Goal: Information Seeking & Learning: Find specific fact

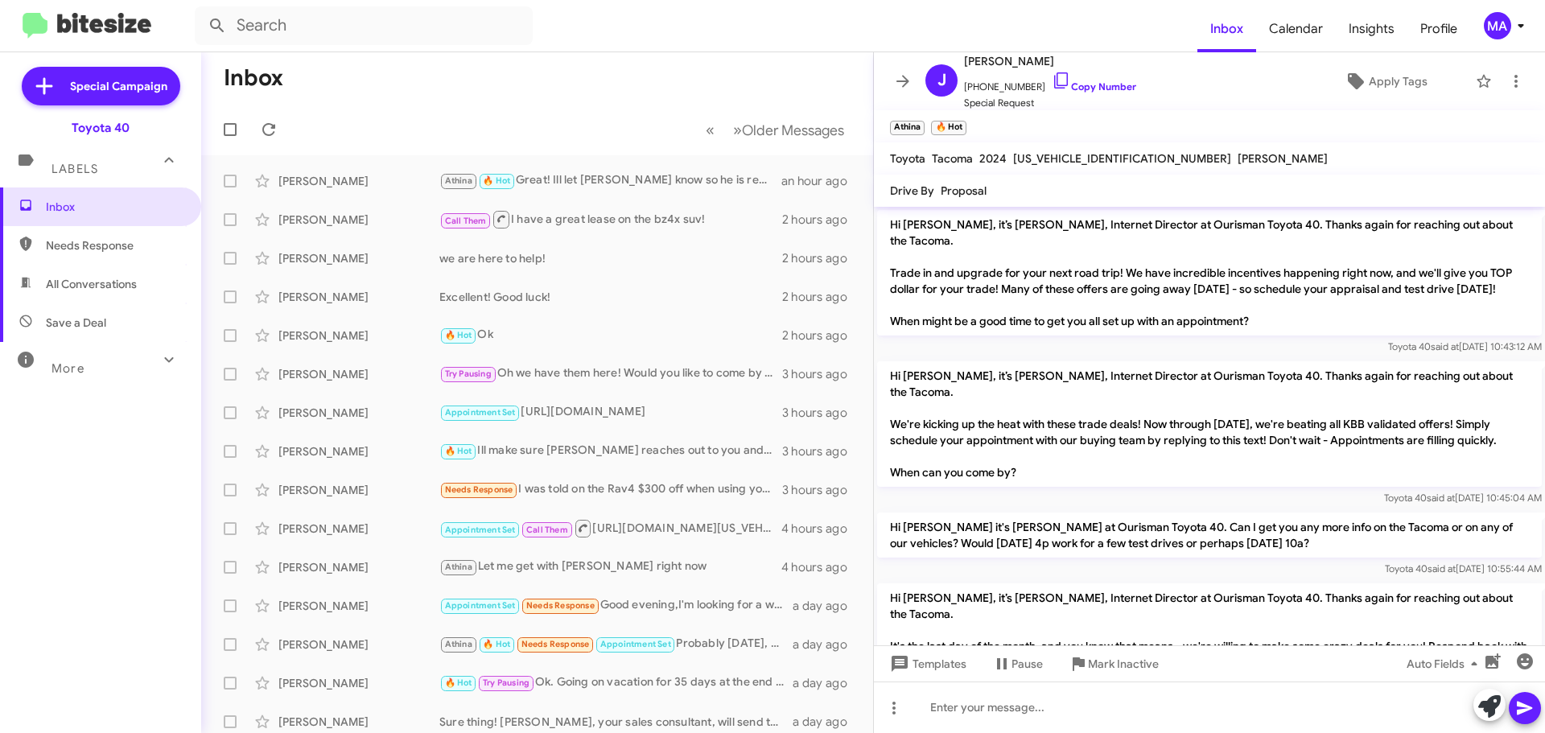
scroll to position [891, 0]
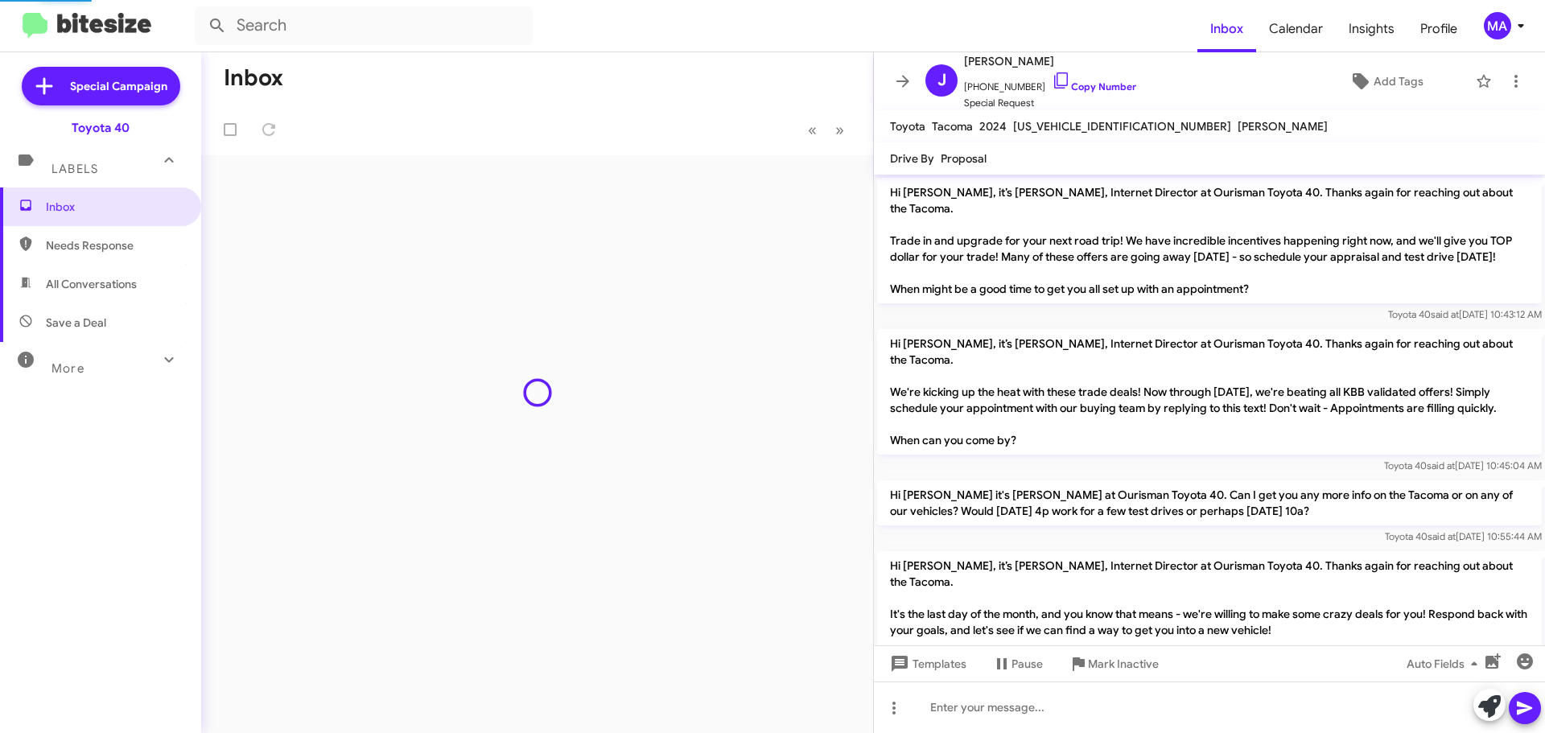
scroll to position [917, 0]
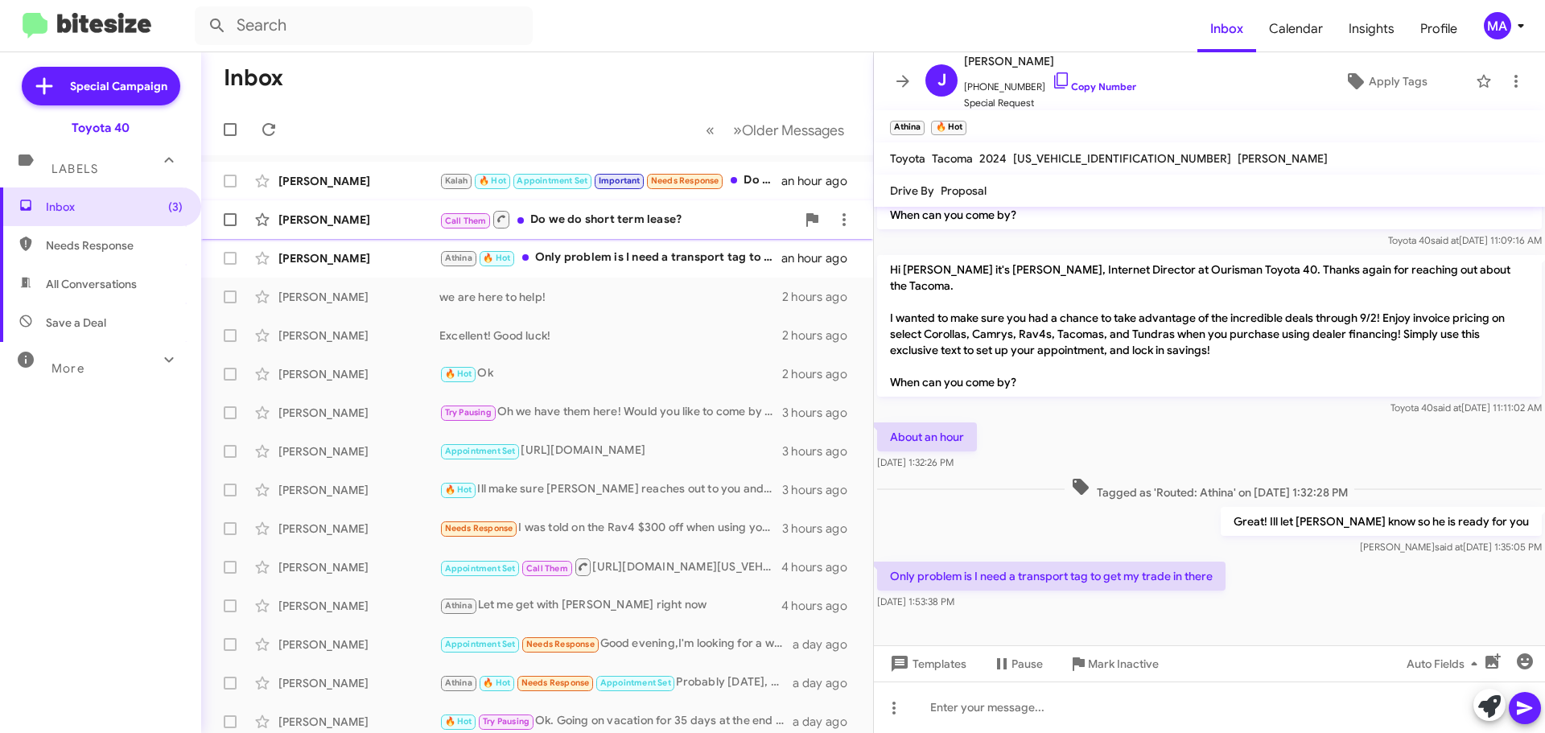
click at [614, 215] on div "Call Them Do we do short term lease?" at bounding box center [617, 219] width 356 height 20
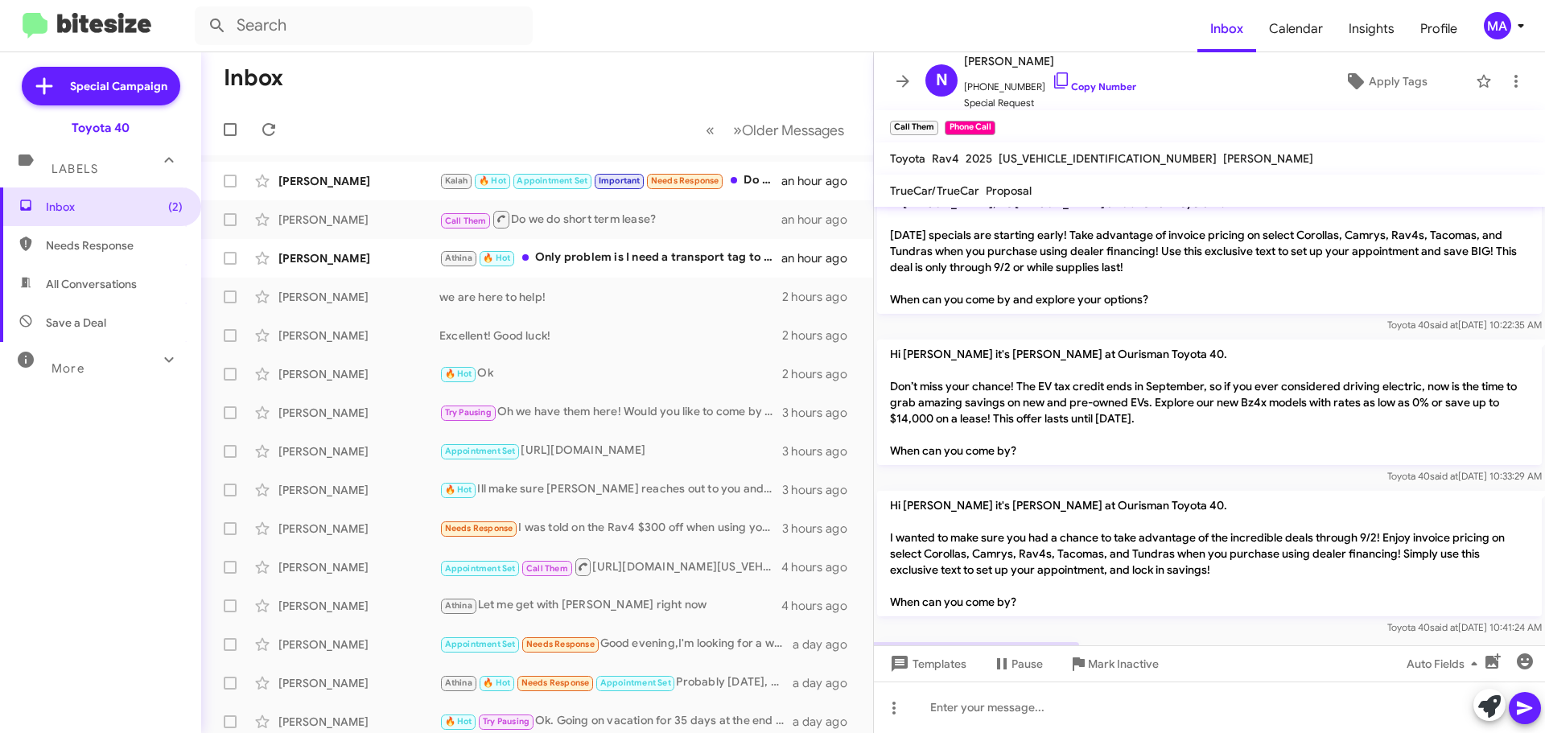
scroll to position [1703, 0]
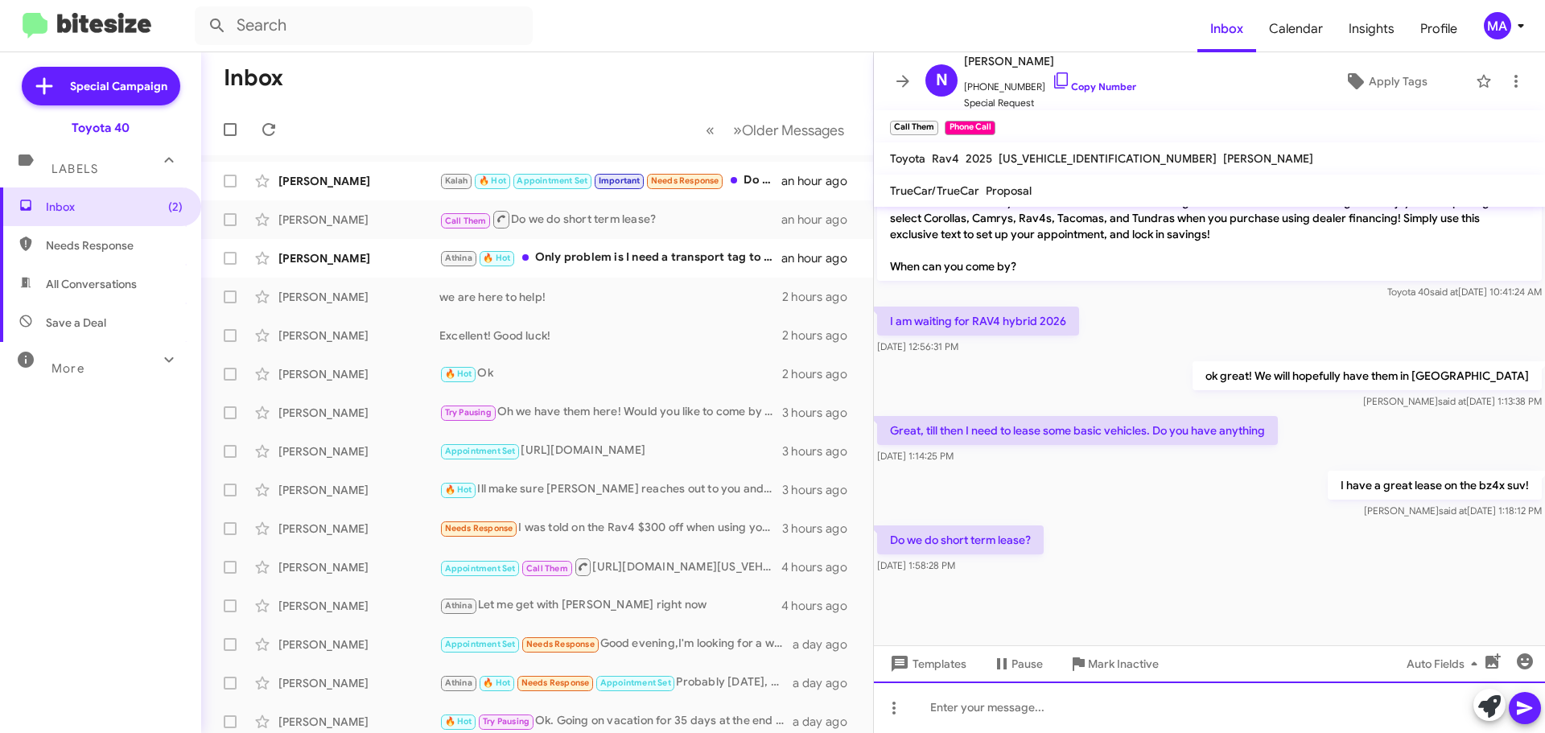
click at [995, 710] on div at bounding box center [1209, 707] width 671 height 51
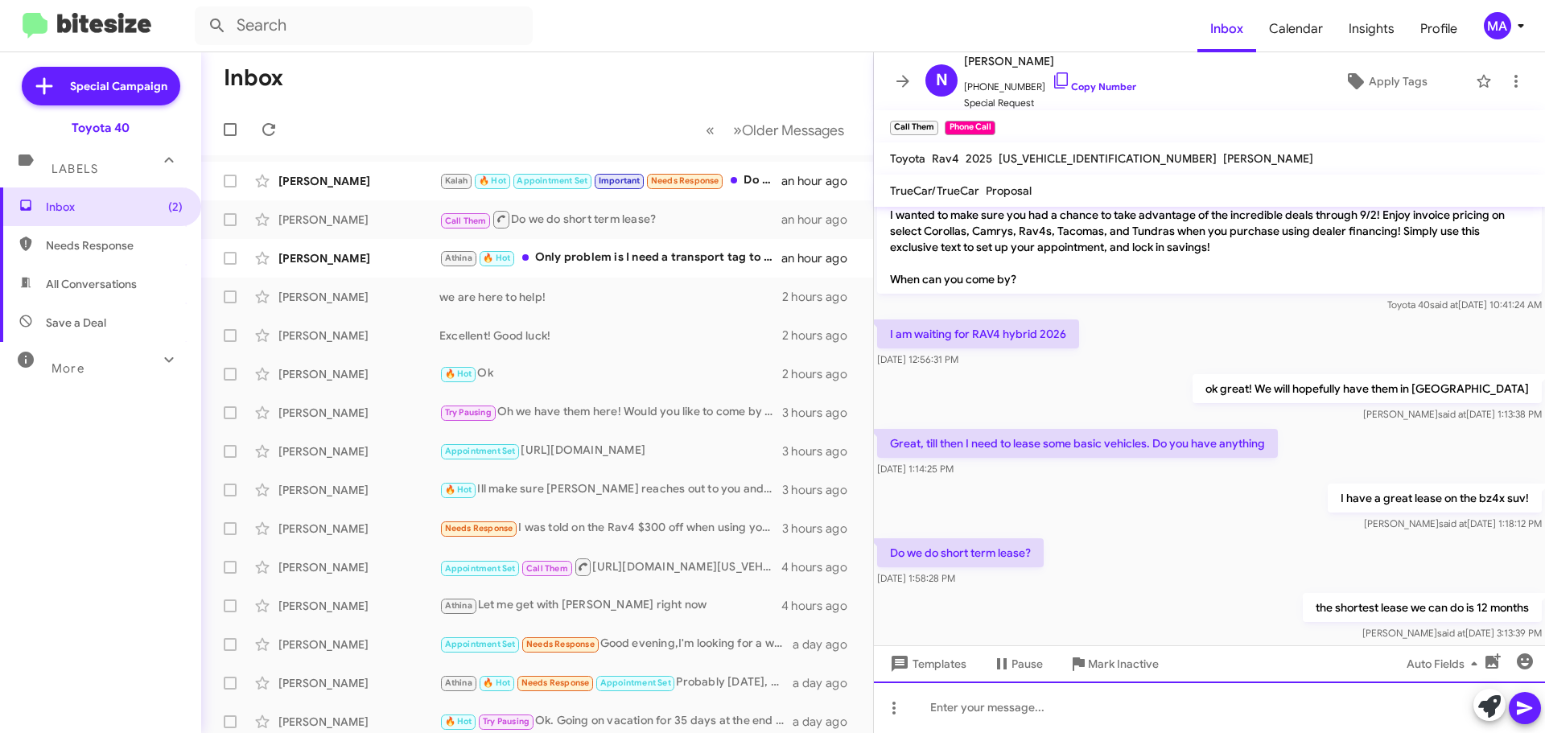
scroll to position [1762, 0]
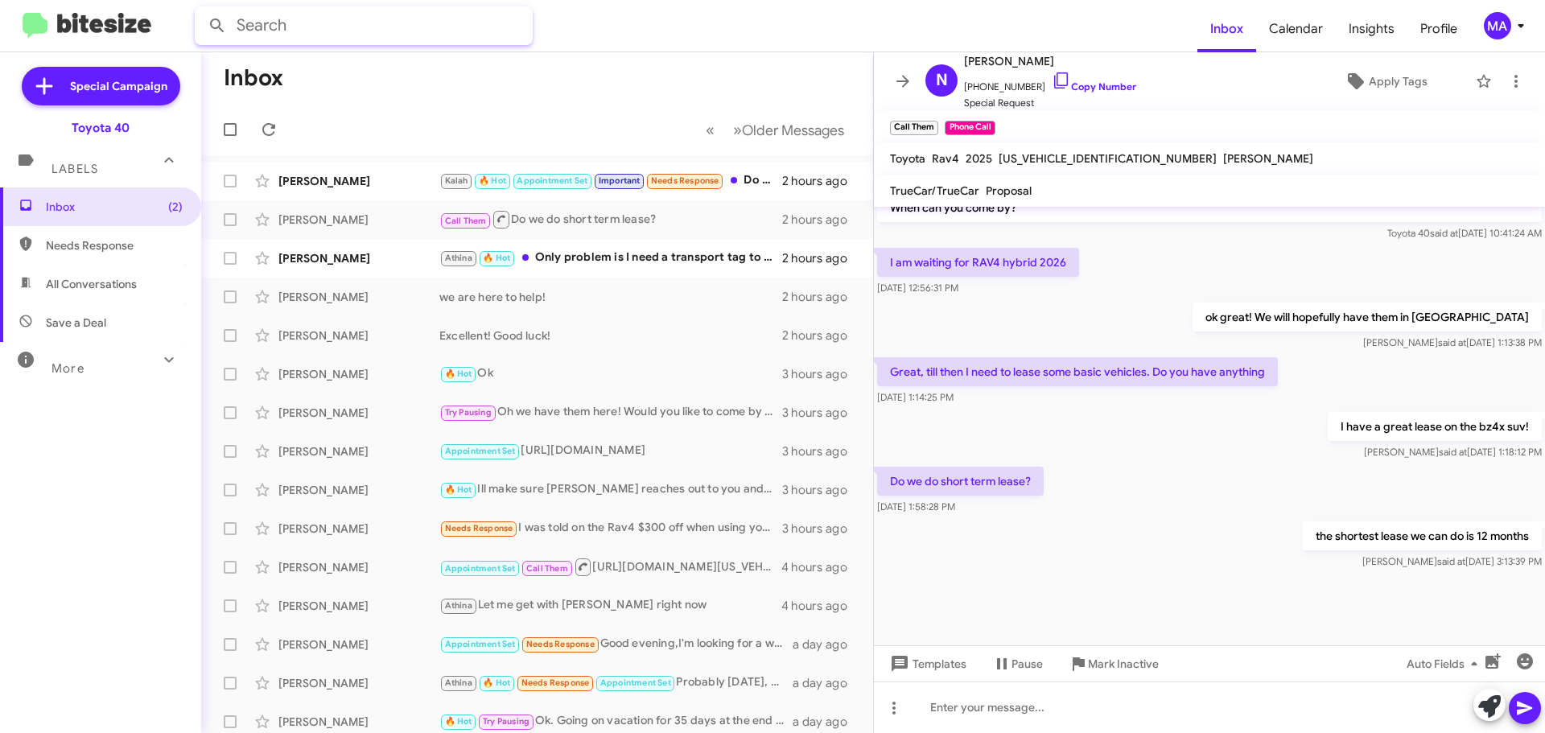
click at [303, 33] on input "text" at bounding box center [364, 25] width 338 height 39
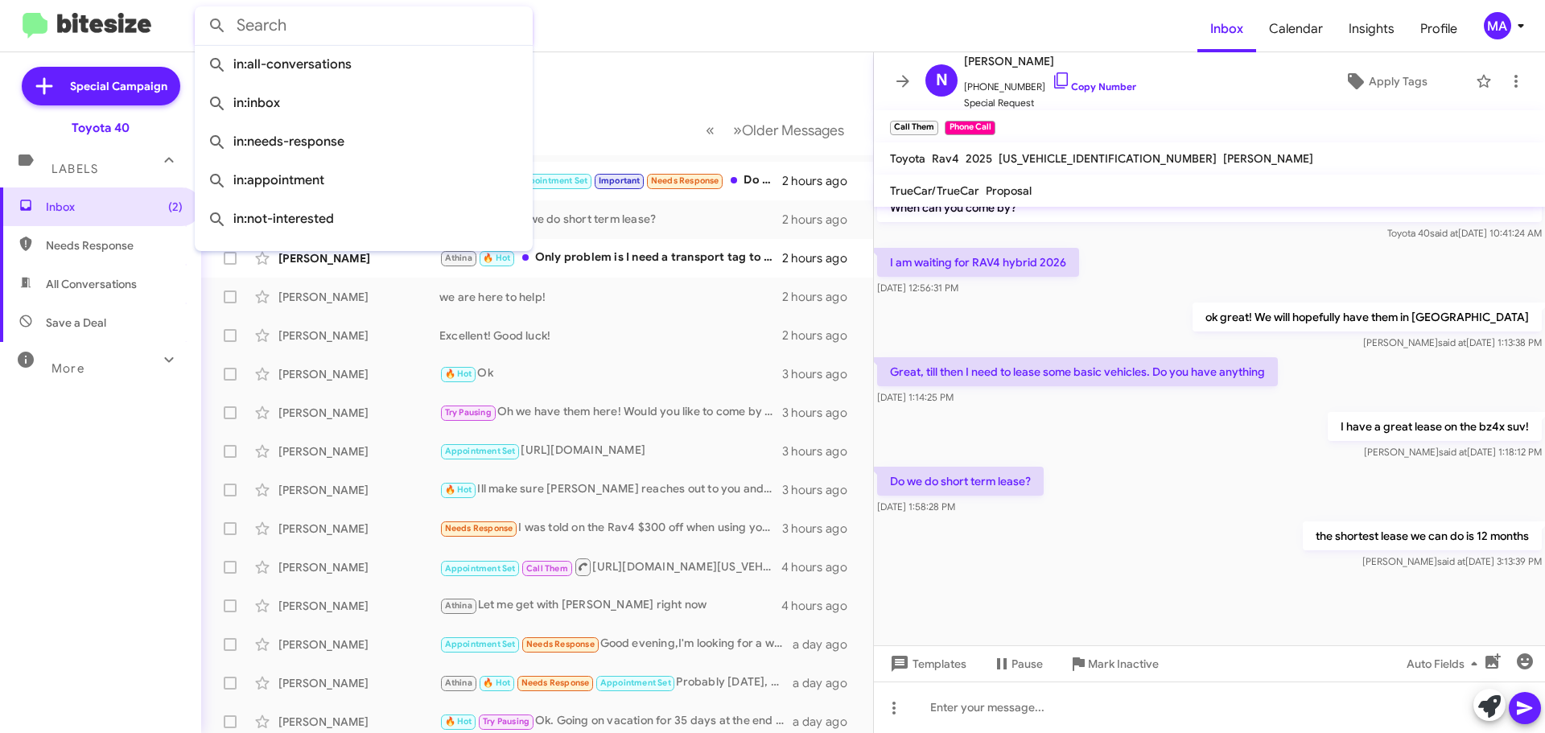
paste input "(815) 600-4465"
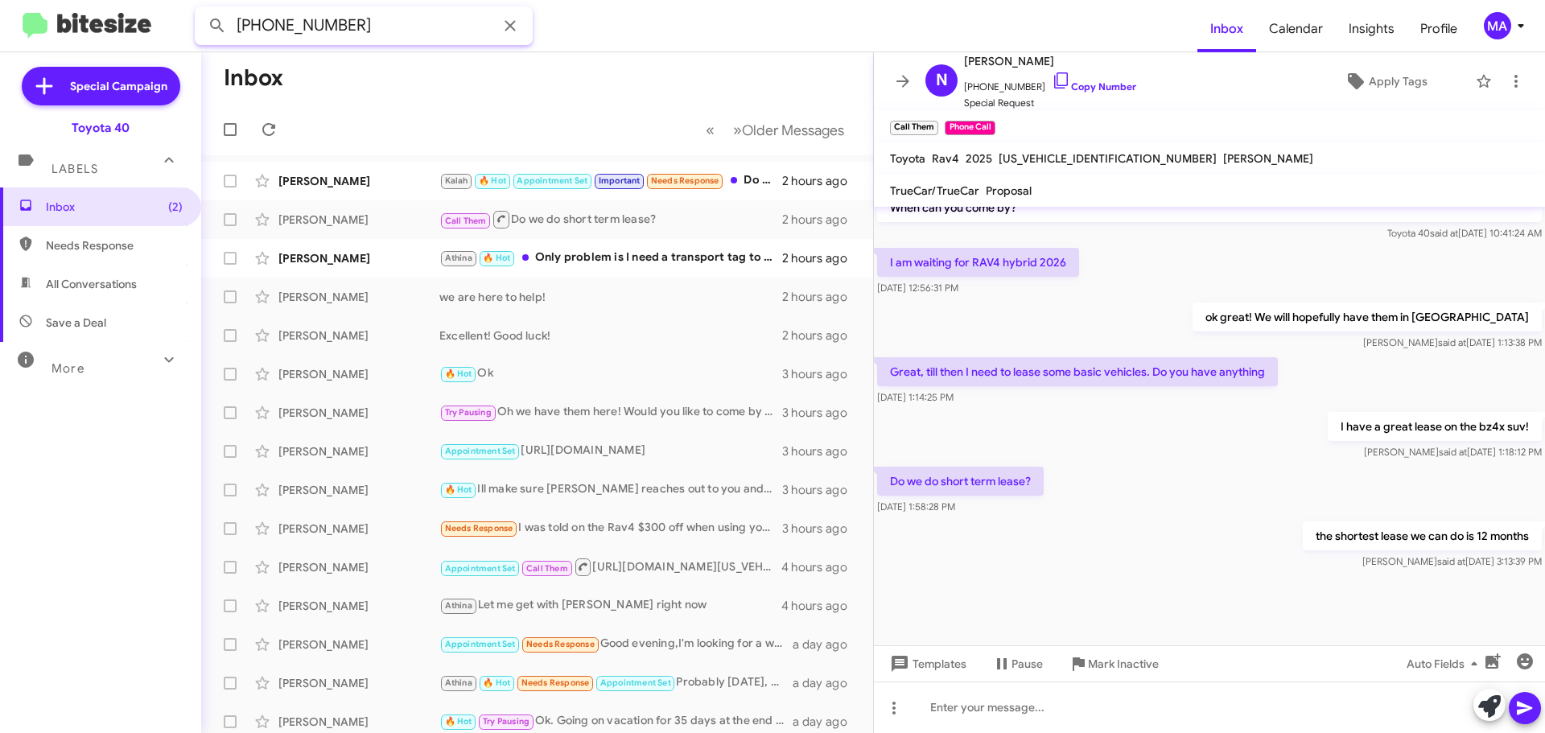
click at [201, 10] on button at bounding box center [217, 26] width 32 height 32
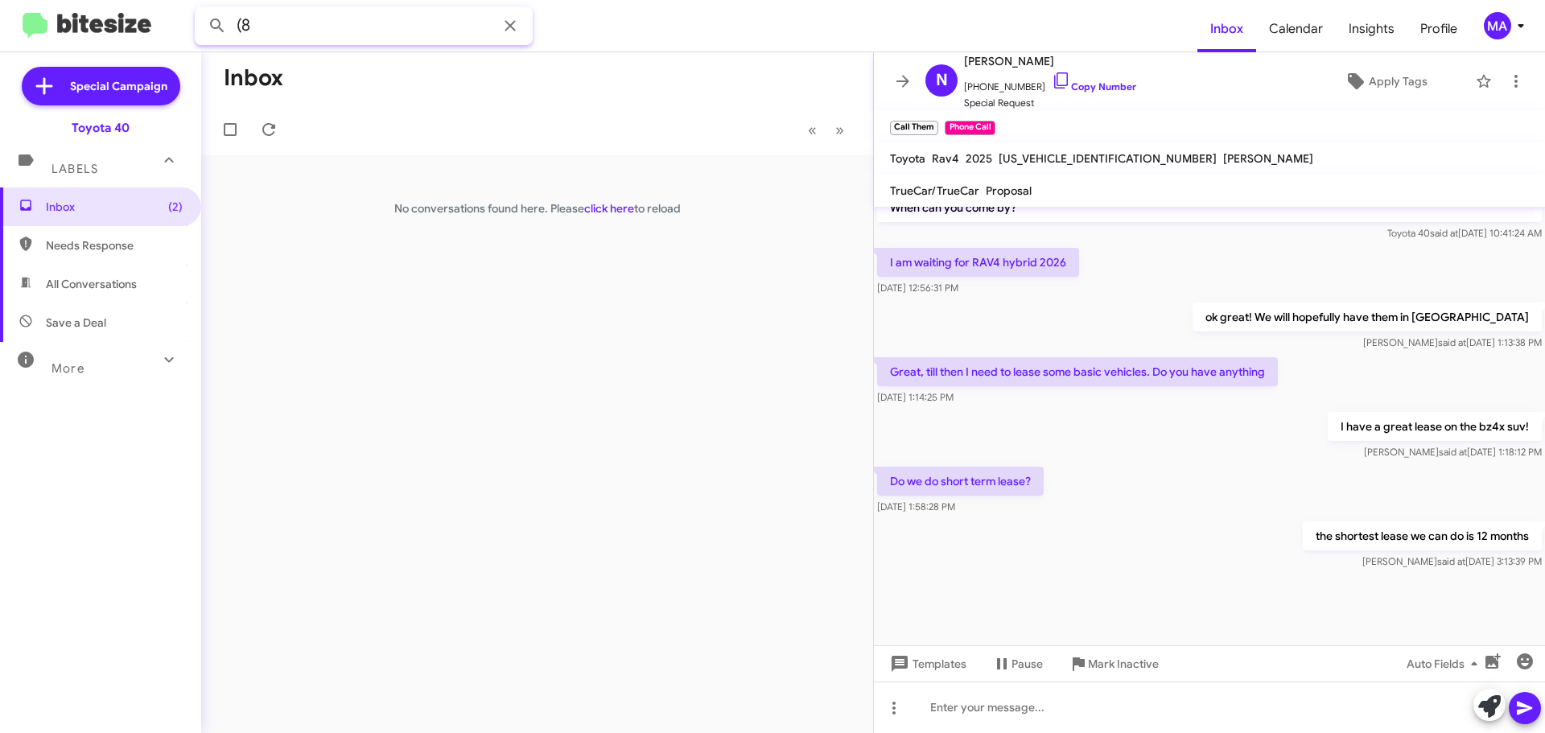
type input "("
type input "paul lyne"
click at [201, 10] on button at bounding box center [217, 26] width 32 height 32
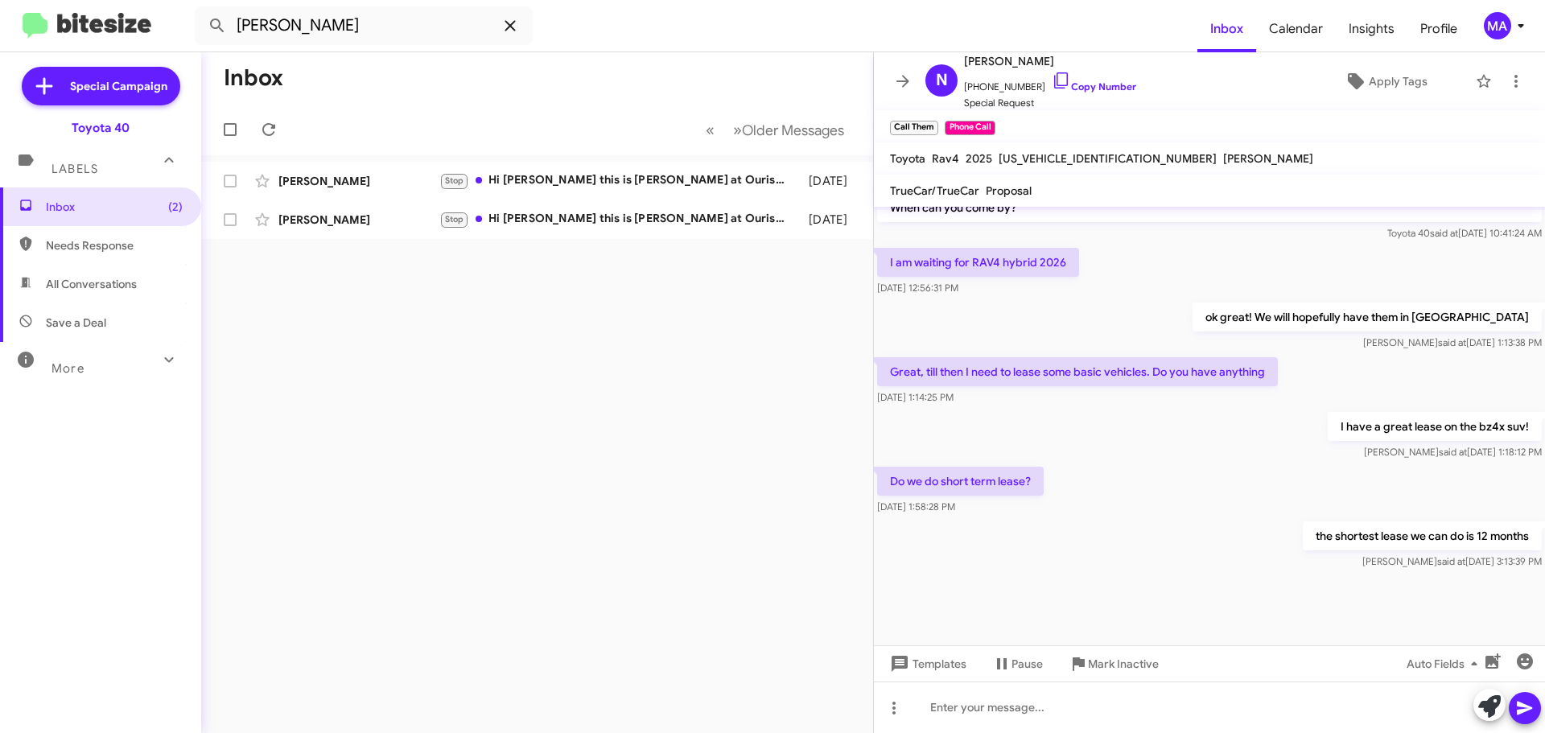
click at [505, 26] on icon at bounding box center [509, 25] width 19 height 19
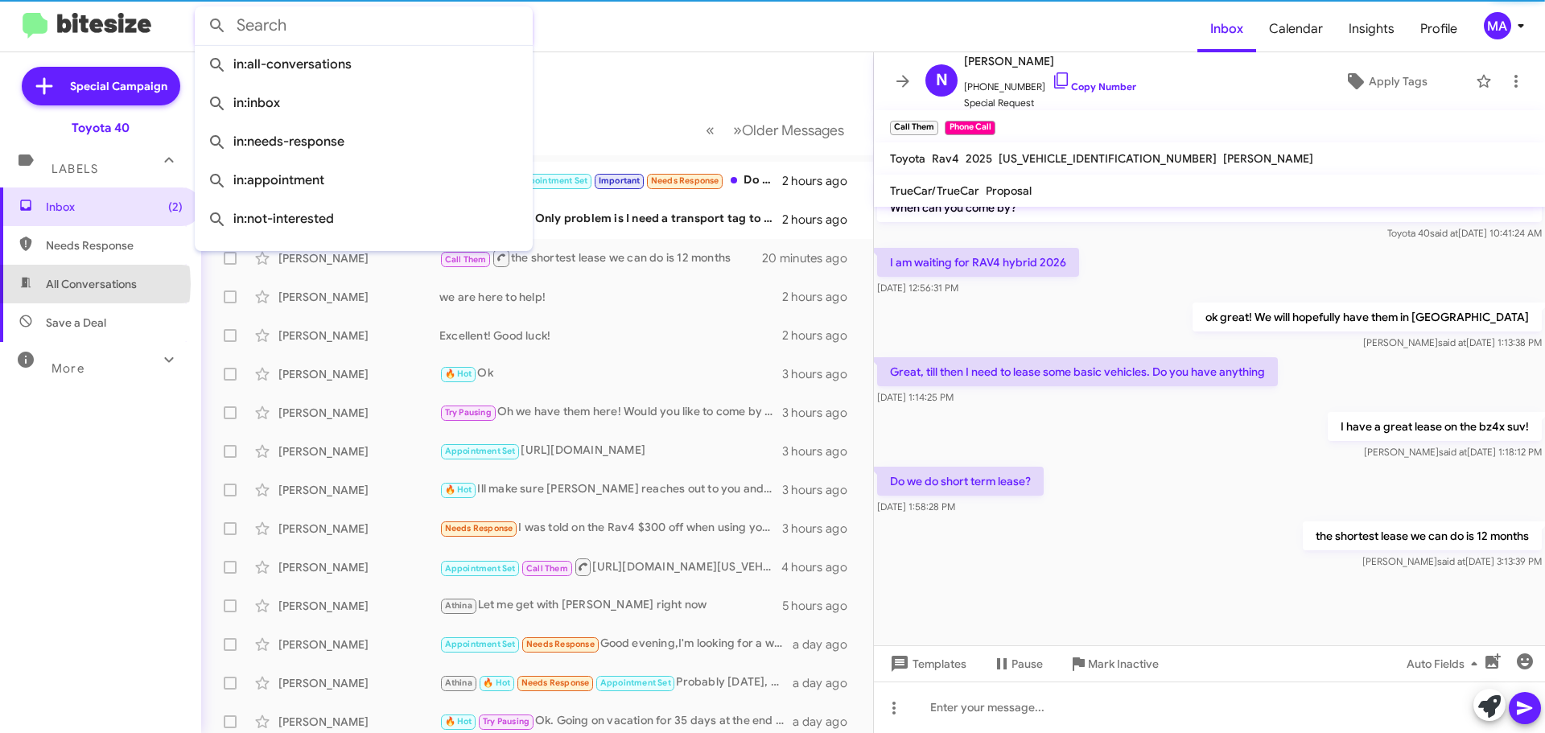
click at [59, 284] on span "All Conversations" at bounding box center [91, 284] width 91 height 16
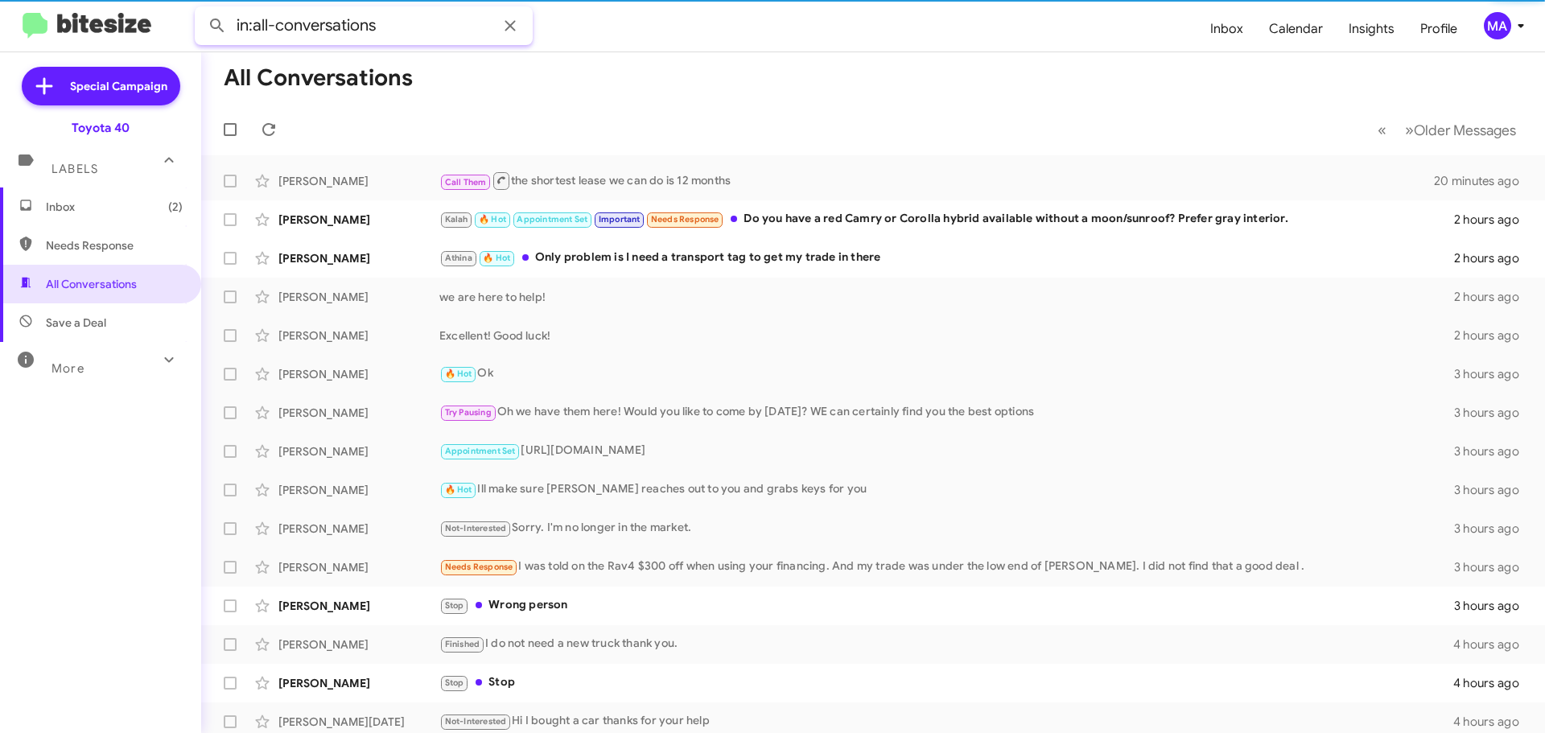
click at [387, 29] on input "in:all-conversations" at bounding box center [364, 25] width 338 height 39
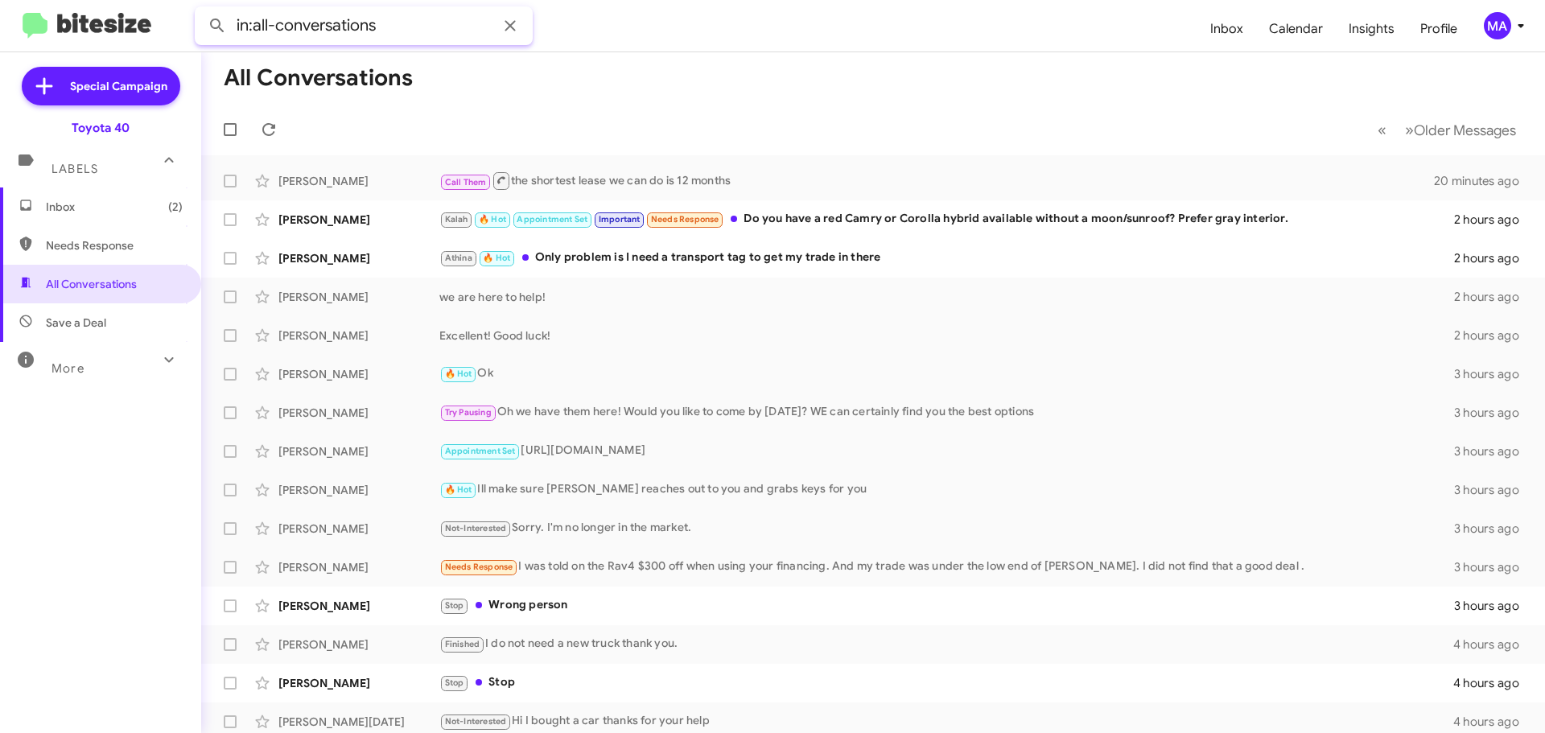
paste input "(815) 600-4465"
click at [201, 10] on button at bounding box center [217, 26] width 32 height 32
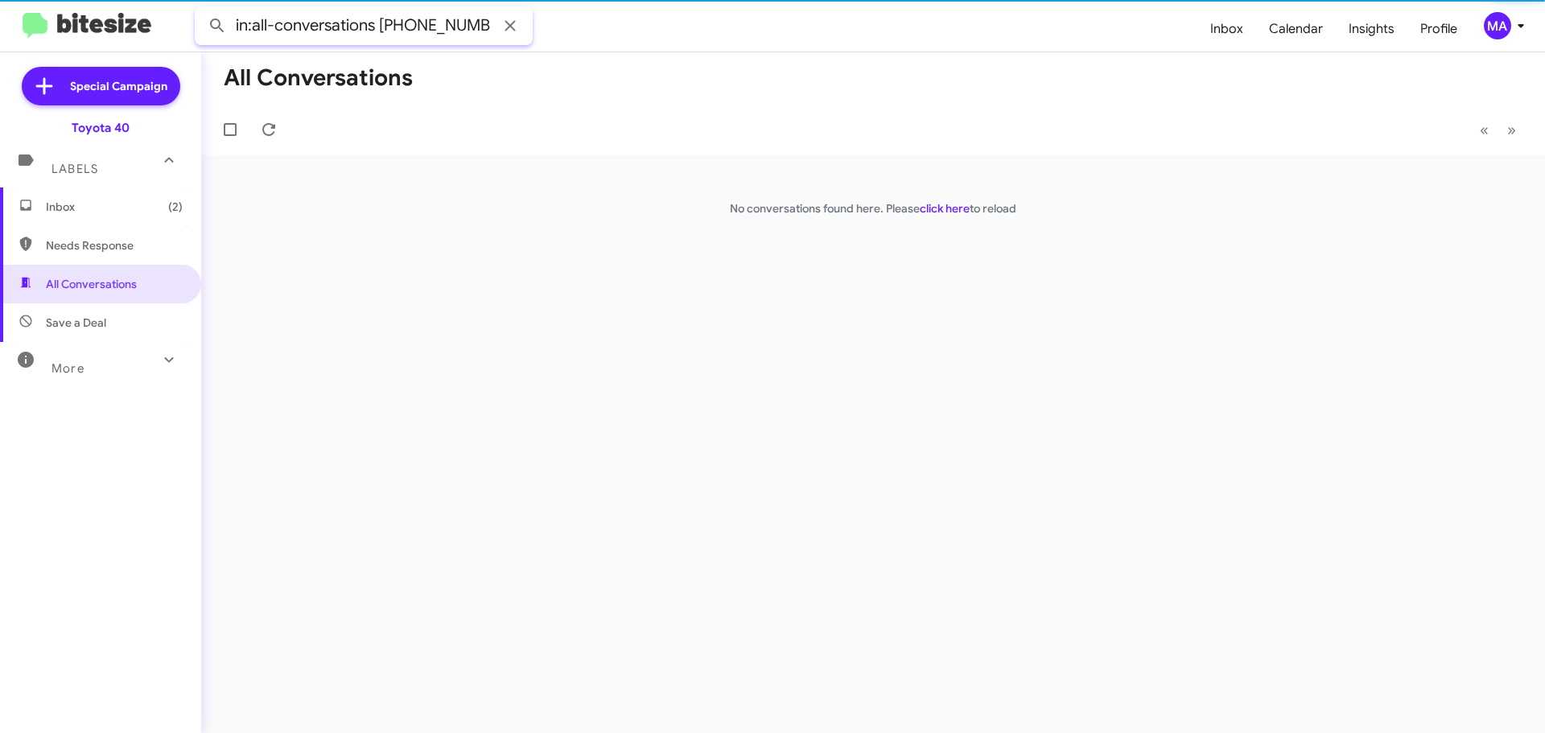
click at [387, 29] on input "in:all-conversations (815) 600-4465" at bounding box center [364, 25] width 338 height 39
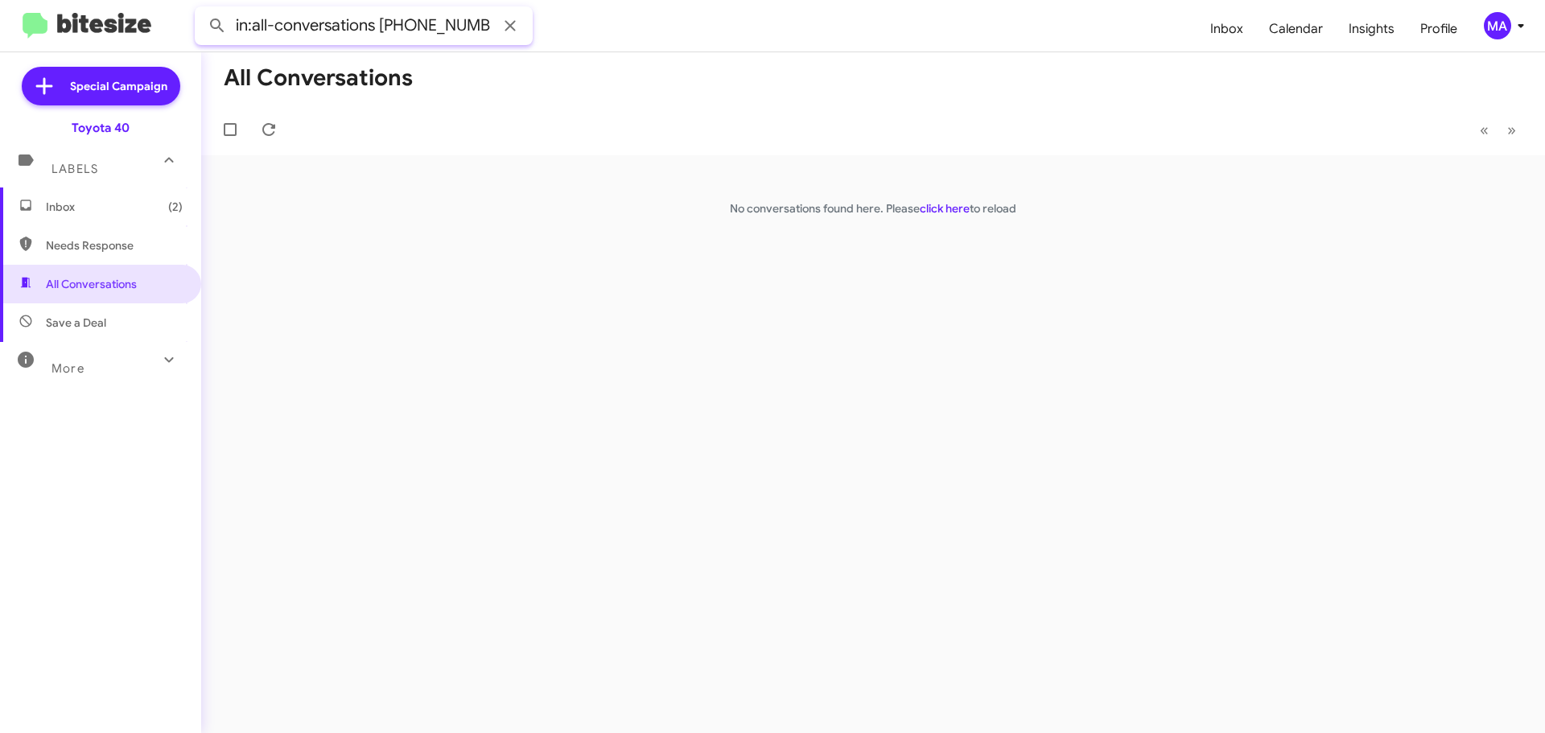
click at [387, 29] on input "in:all-conversations (815) 600-4465" at bounding box center [364, 25] width 338 height 39
click at [201, 10] on button at bounding box center [217, 26] width 32 height 32
type input "(815) 600-4465"
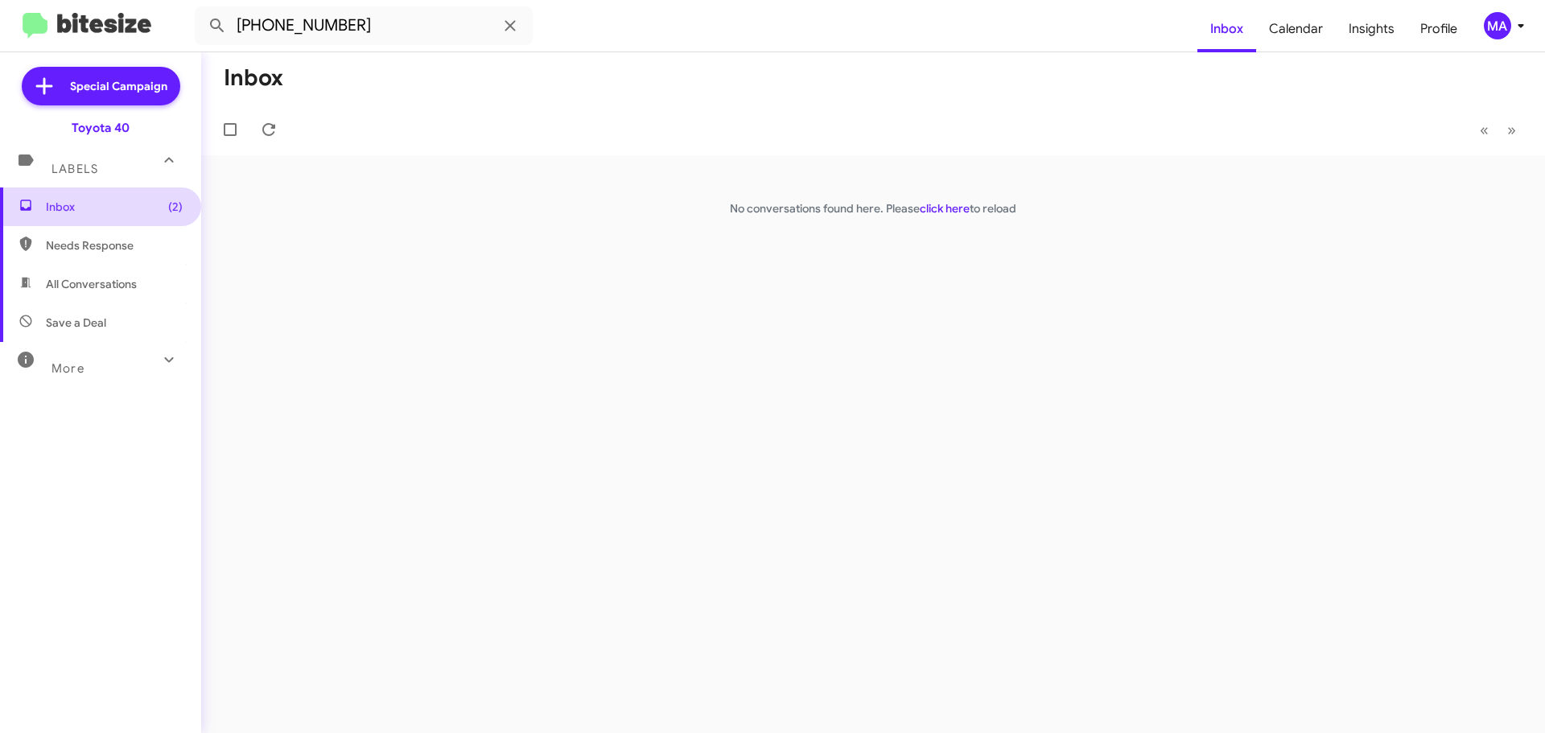
click at [87, 202] on span "Inbox (2)" at bounding box center [114, 207] width 137 height 16
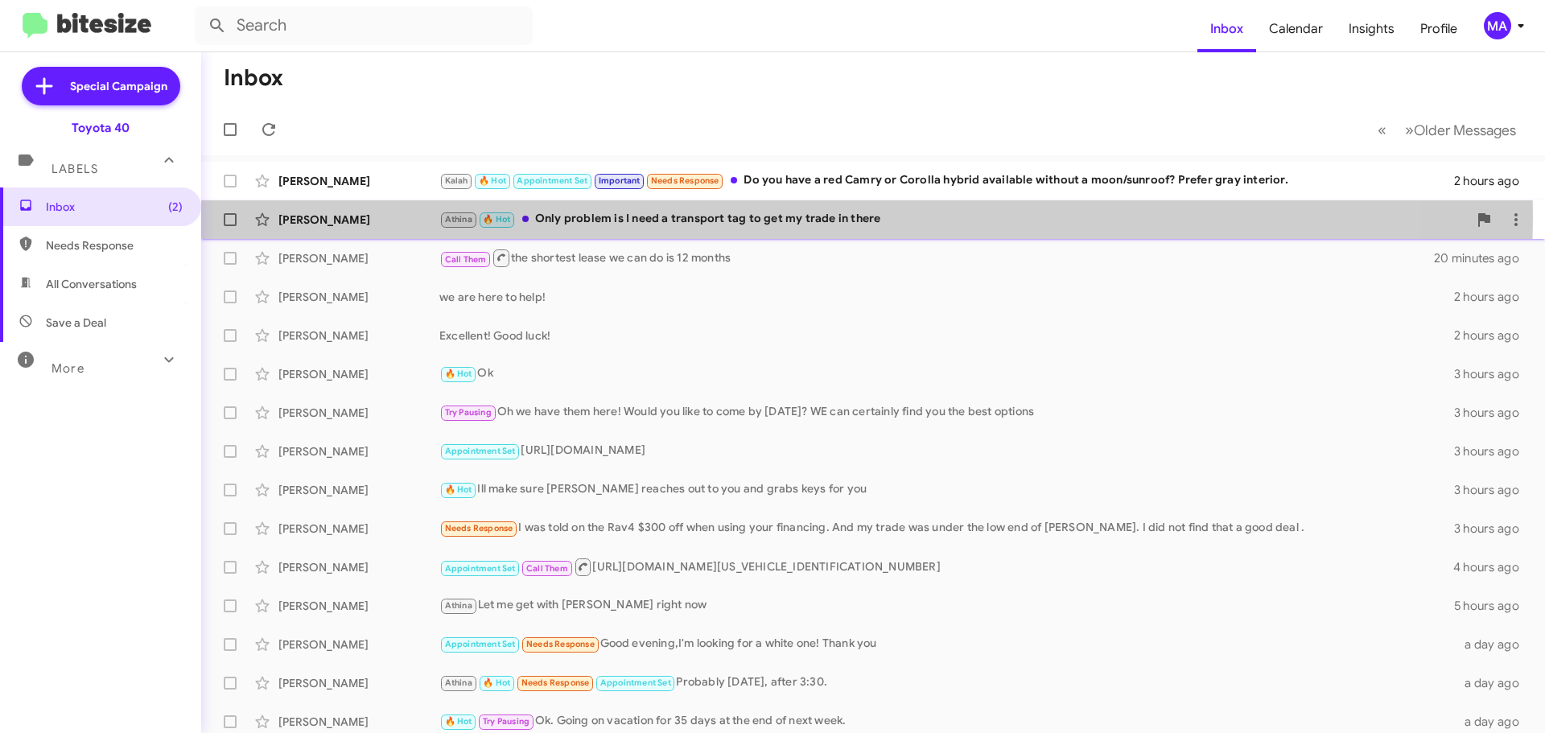
click at [761, 217] on div "Athina 🔥 Hot Only problem is I need a transport tag to get my trade in there" at bounding box center [953, 219] width 1028 height 19
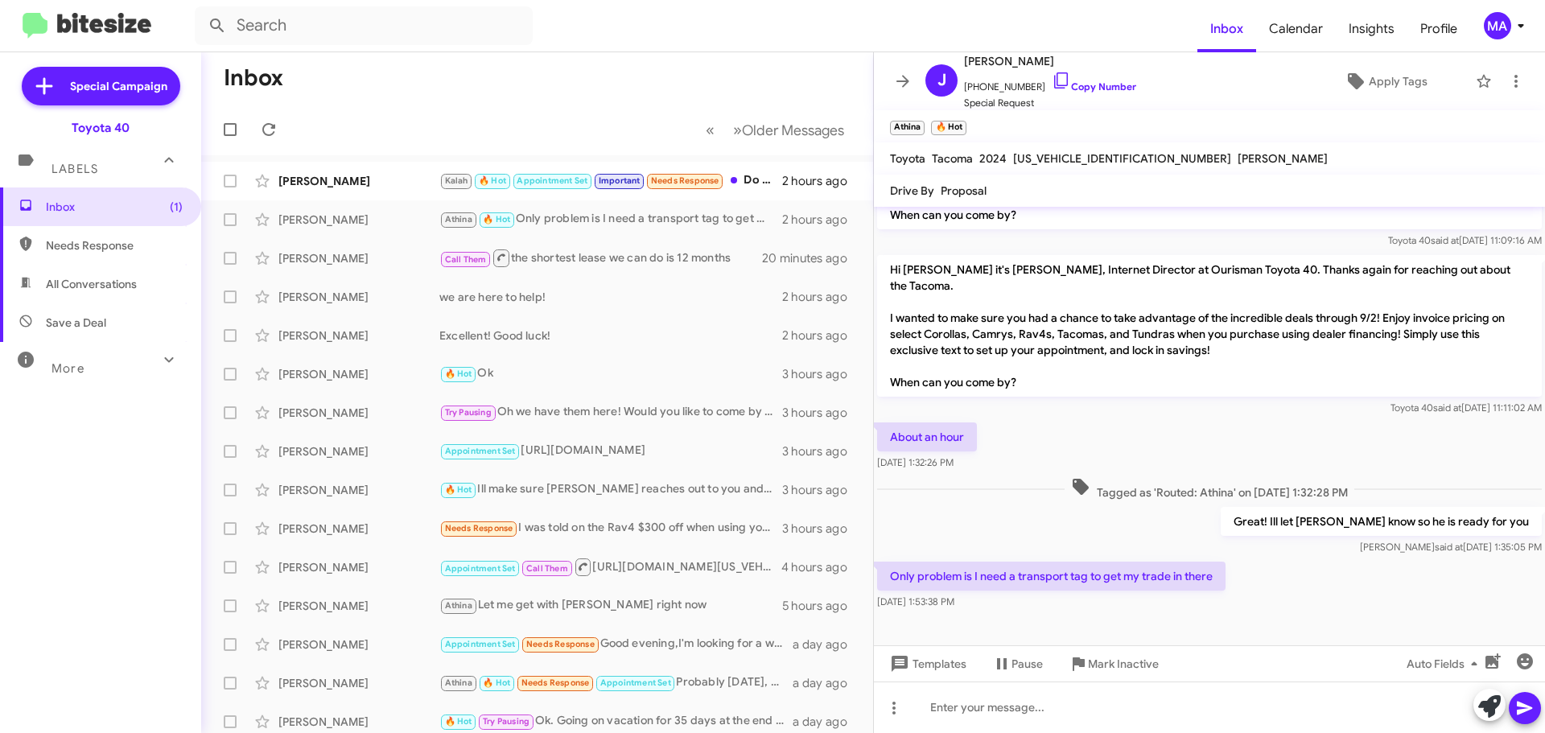
scroll to position [515, 0]
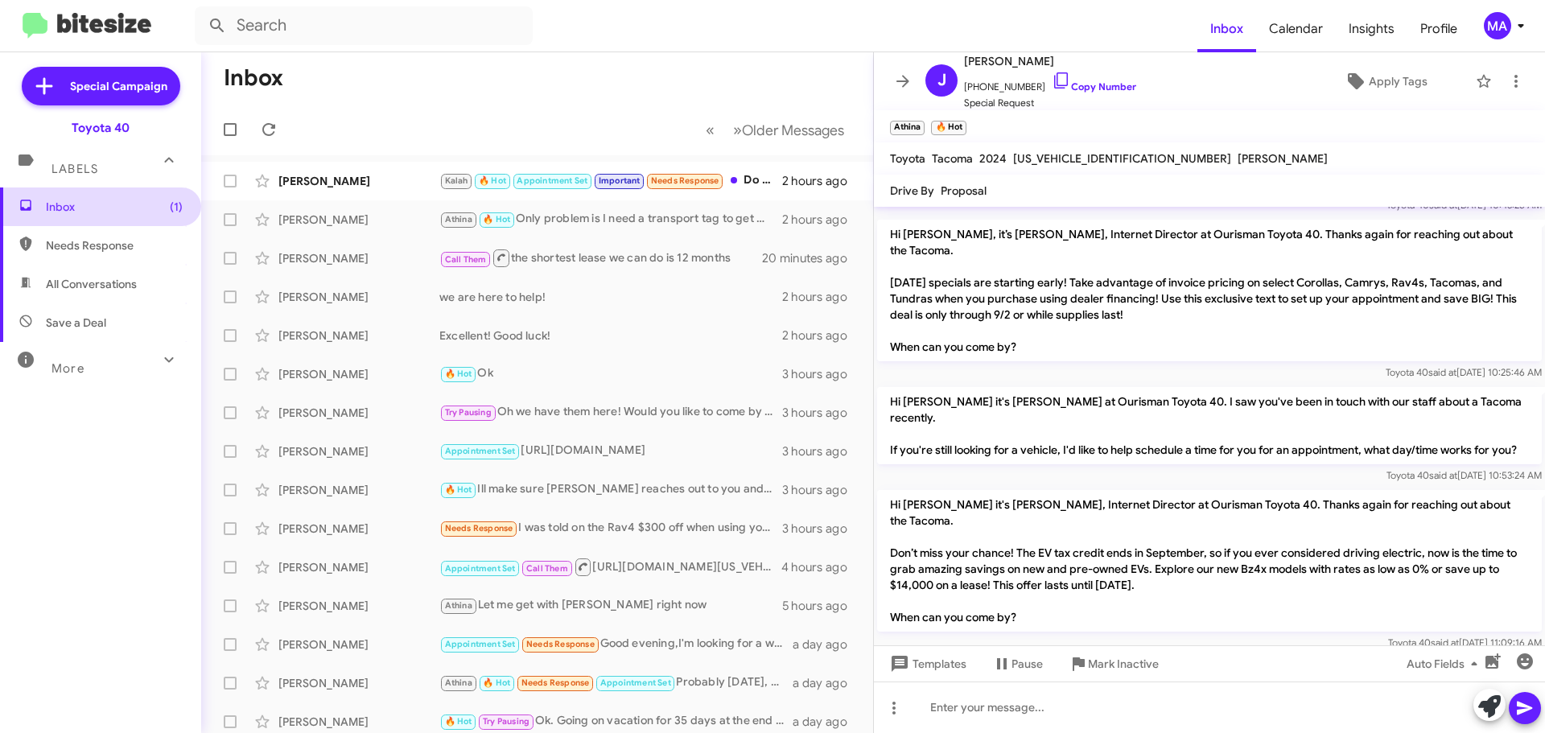
click at [75, 217] on span "Inbox (1)" at bounding box center [100, 206] width 201 height 39
